Goal: Use online tool/utility: Utilize a website feature to perform a specific function

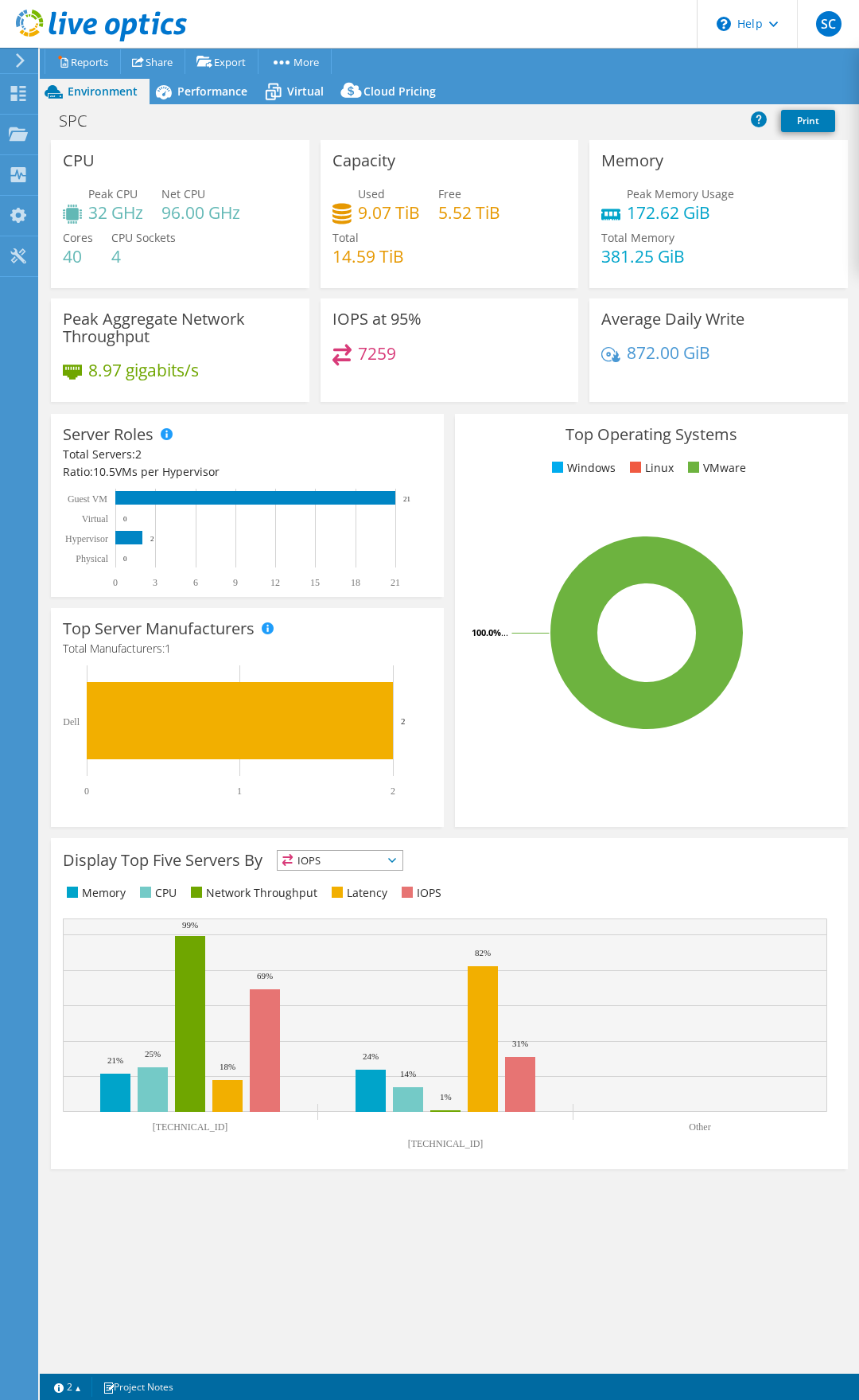
select select "Australia"
select select "AUD"
click at [183, 94] on span "Performance" at bounding box center [212, 90] width 70 height 15
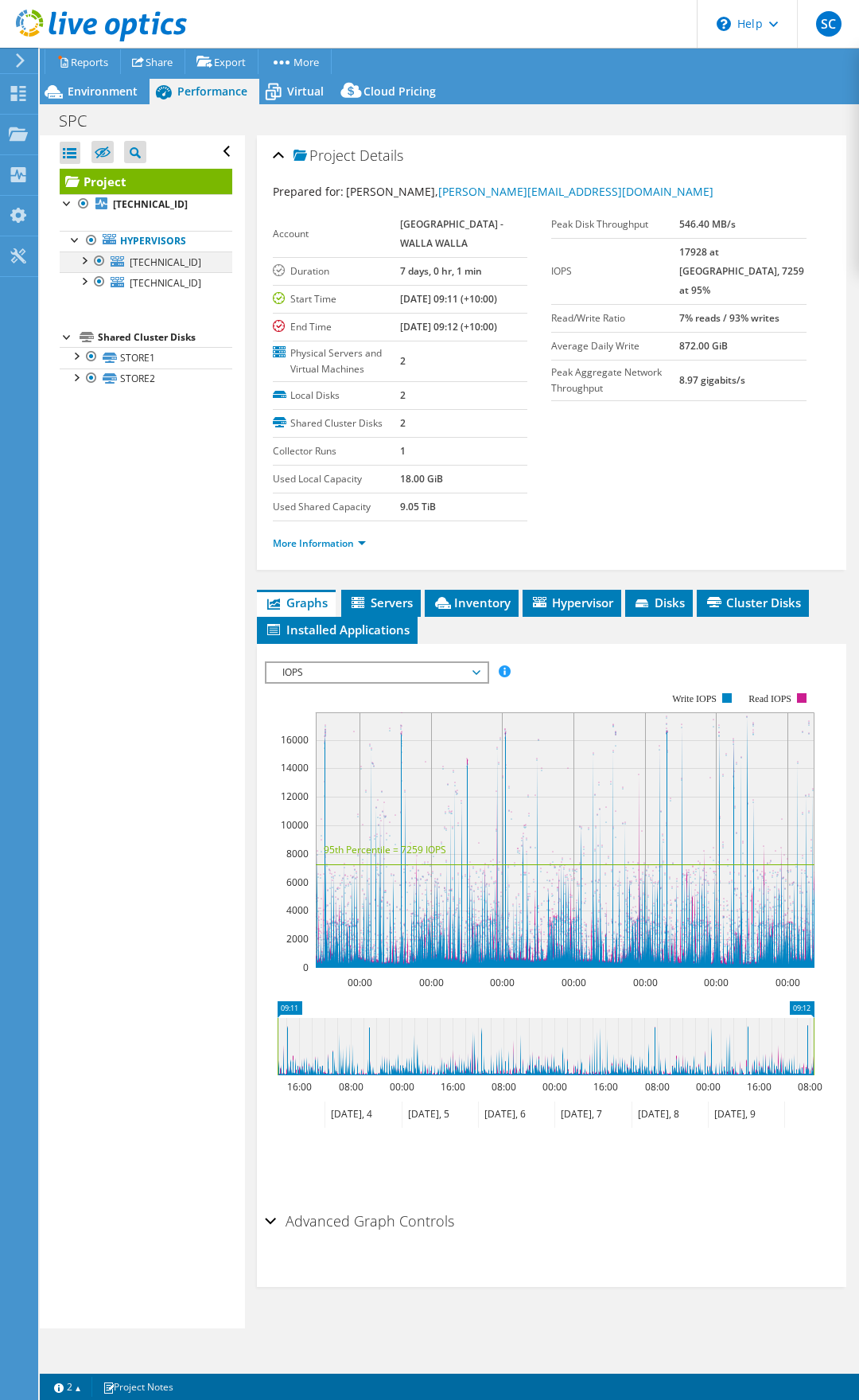
click at [82, 264] on div at bounding box center [84, 260] width 16 height 16
